Goal: Transaction & Acquisition: Purchase product/service

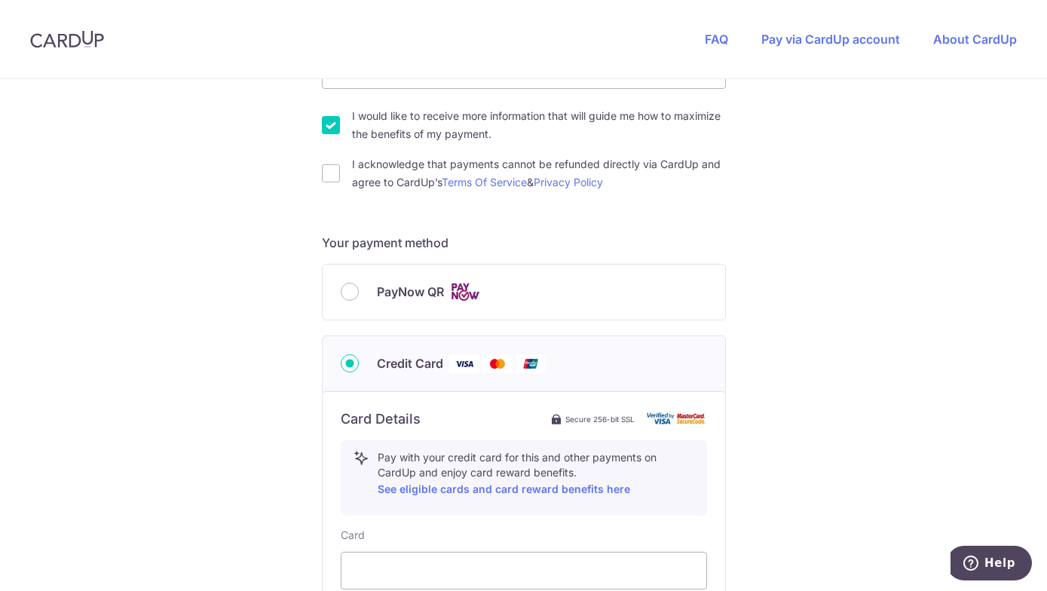
scroll to position [500, 0]
click at [371, 277] on div "PayNow QR" at bounding box center [524, 292] width 403 height 55
click at [350, 289] on input "PayNow QR" at bounding box center [350, 292] width 18 height 18
radio input "true"
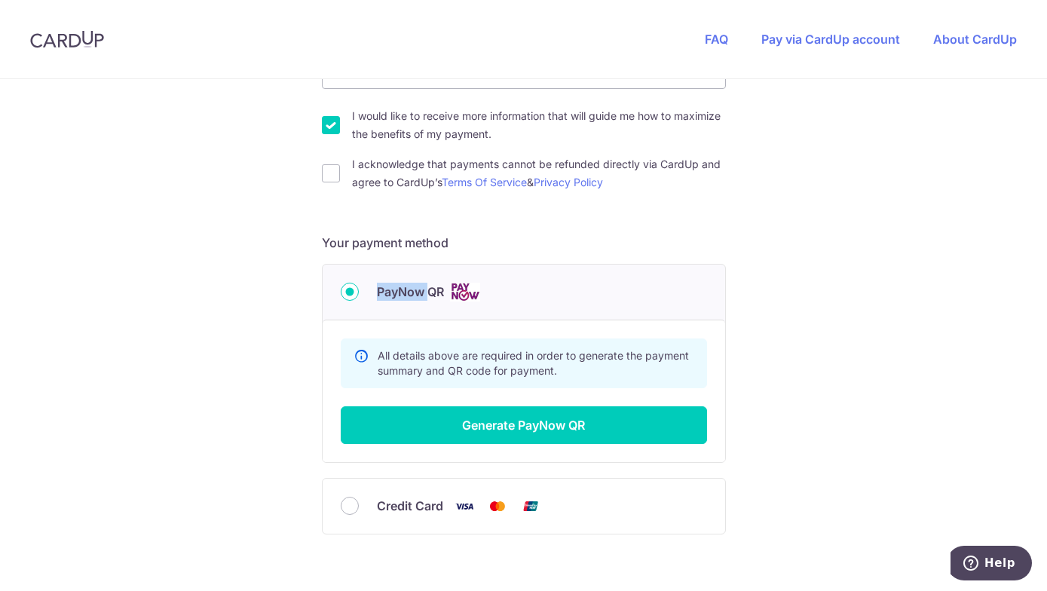
click at [350, 289] on input "PayNow QR" at bounding box center [350, 292] width 18 height 18
click at [330, 173] on input "I acknowledge that payments cannot be refunded directly via CardUp and agree to…" at bounding box center [331, 173] width 18 height 18
checkbox input "true"
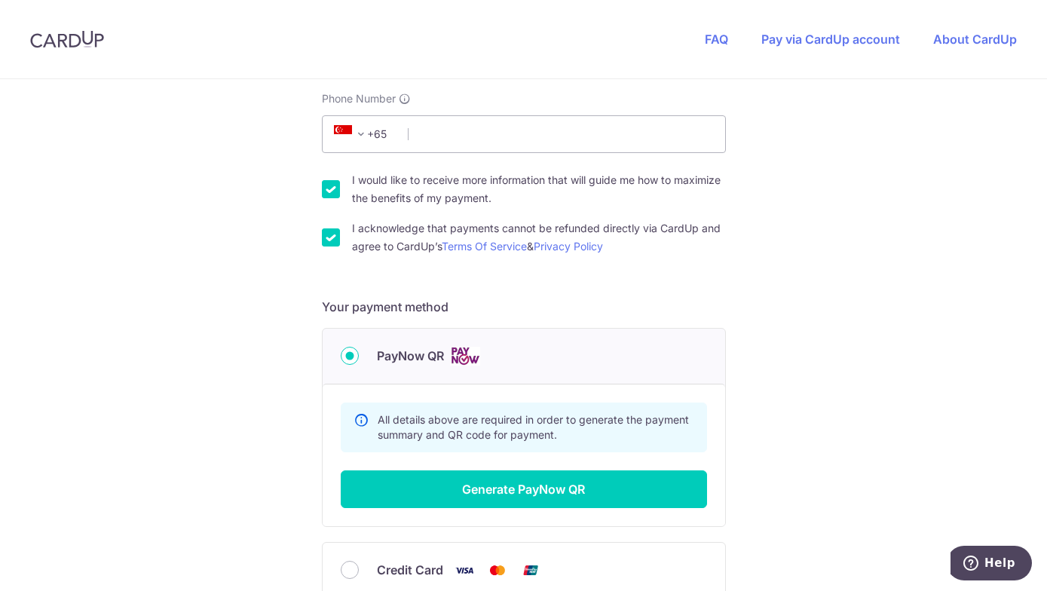
scroll to position [435, 0]
click at [465, 127] on input "Phone Number" at bounding box center [524, 135] width 404 height 38
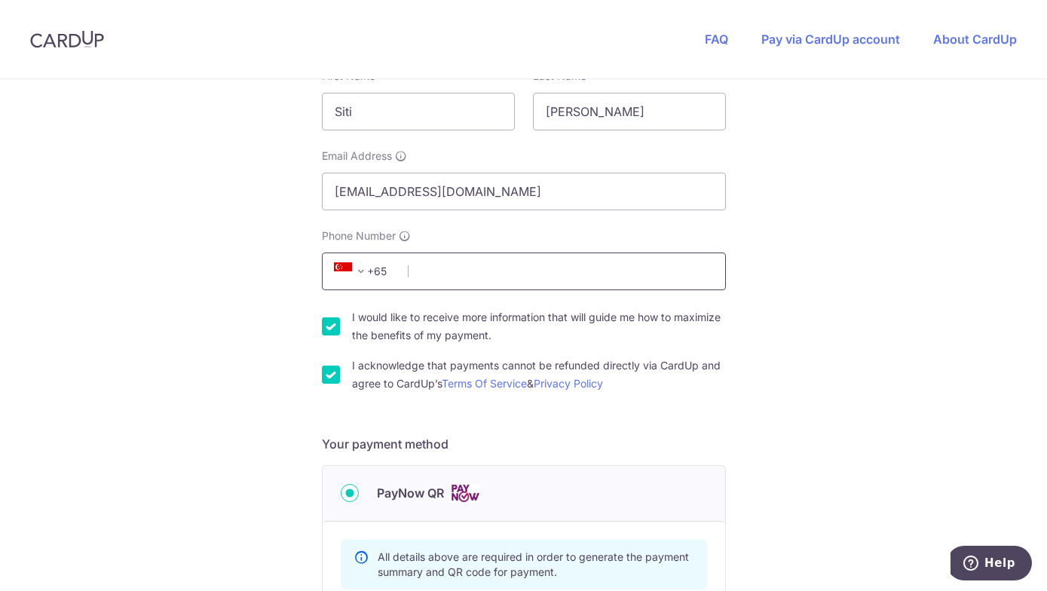
scroll to position [299, 0]
type input "96579407"
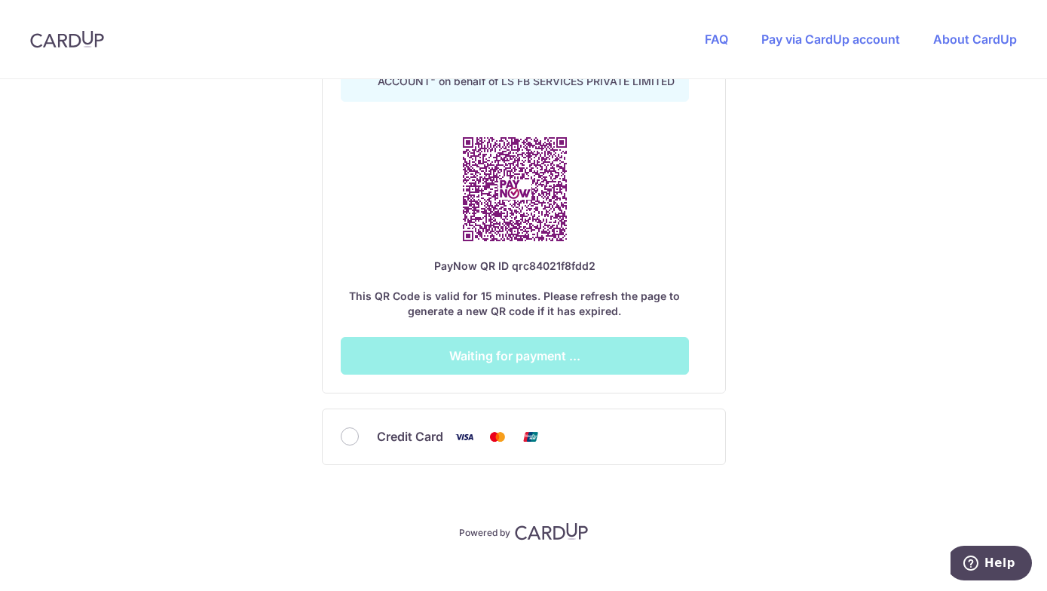
scroll to position [927, 0]
